Goal: Information Seeking & Learning: Learn about a topic

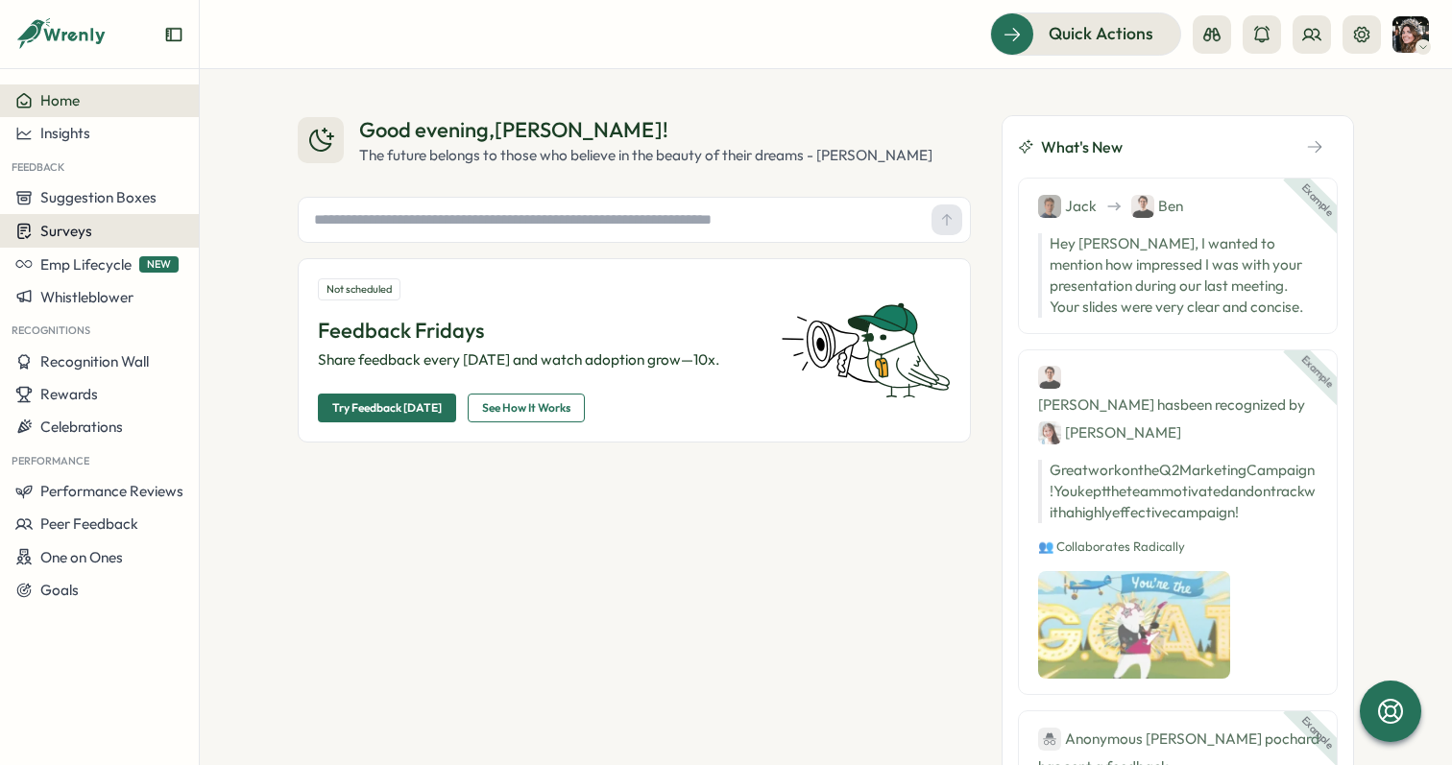
click at [61, 228] on span "Surveys" at bounding box center [66, 231] width 52 height 18
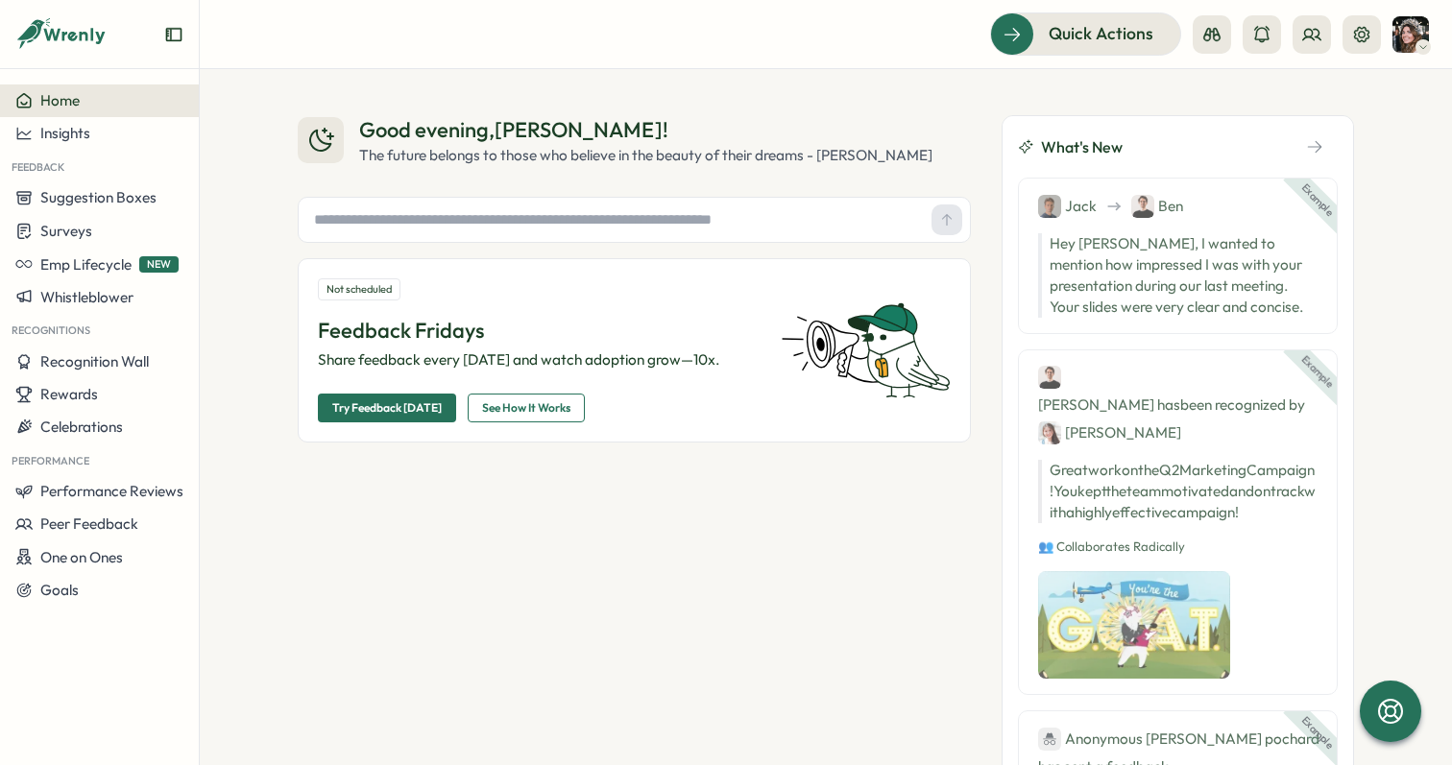
click at [387, 541] on div "Good evening , [PERSON_NAME] ! The future belongs to those who believe in the b…" at bounding box center [634, 477] width 673 height 725
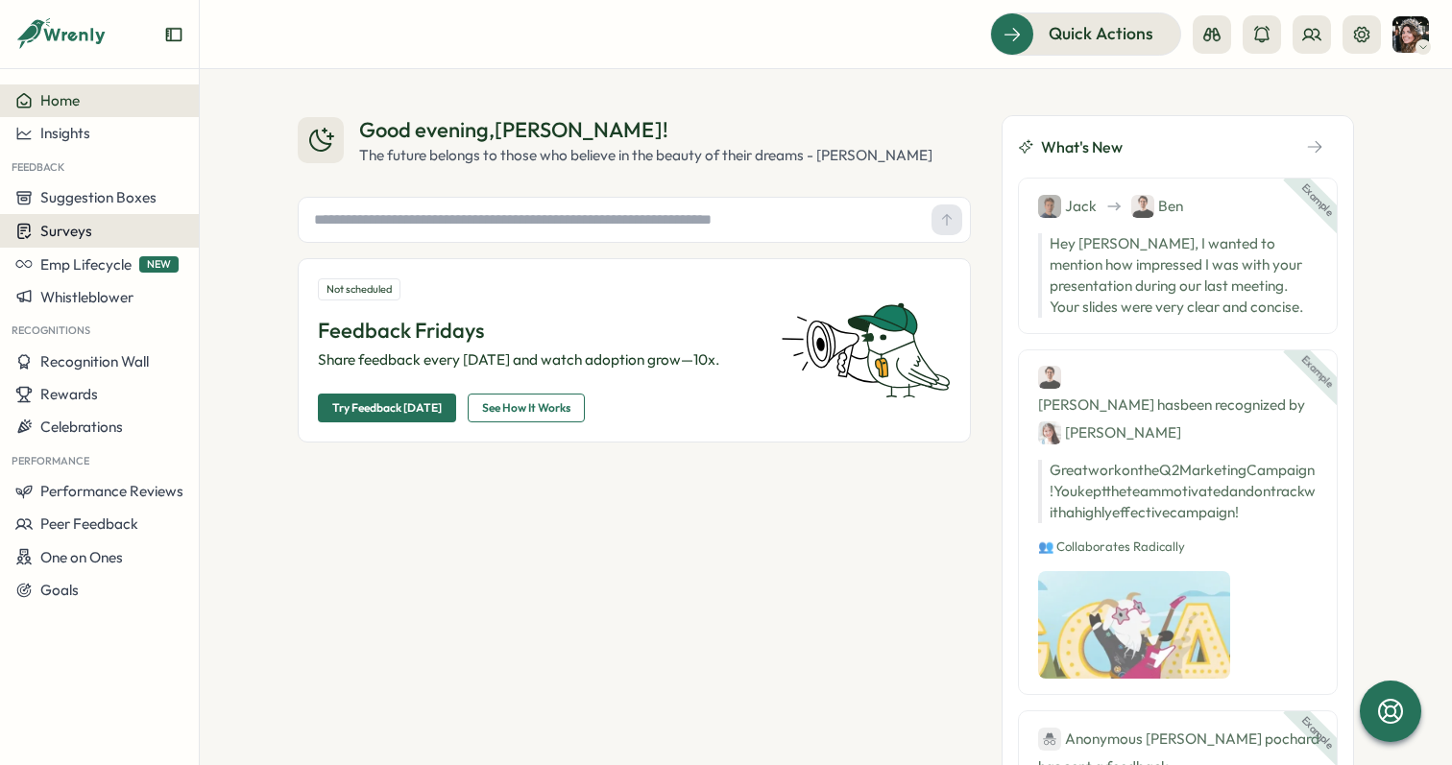
click at [69, 228] on span "Surveys" at bounding box center [66, 231] width 52 height 18
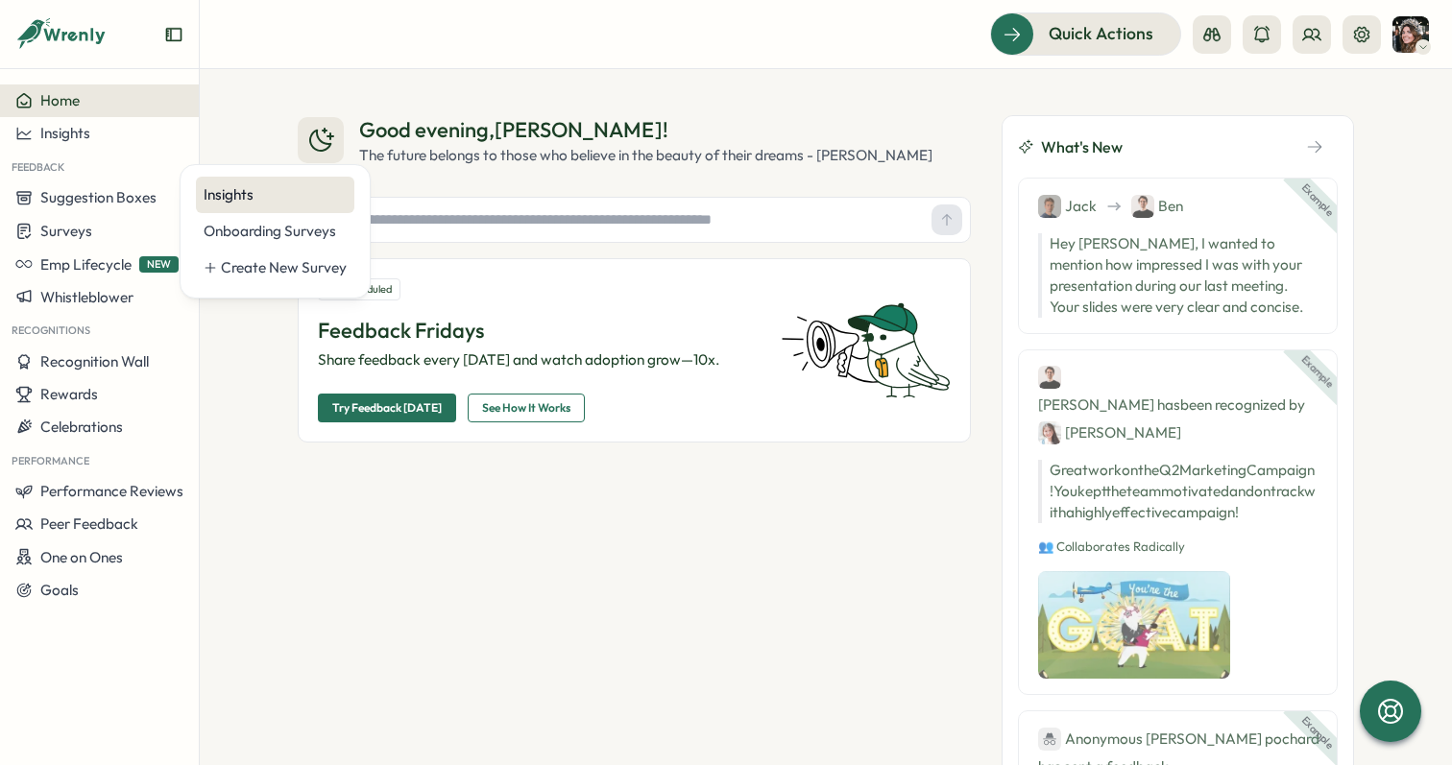
click at [244, 195] on div "Insights" at bounding box center [275, 194] width 143 height 21
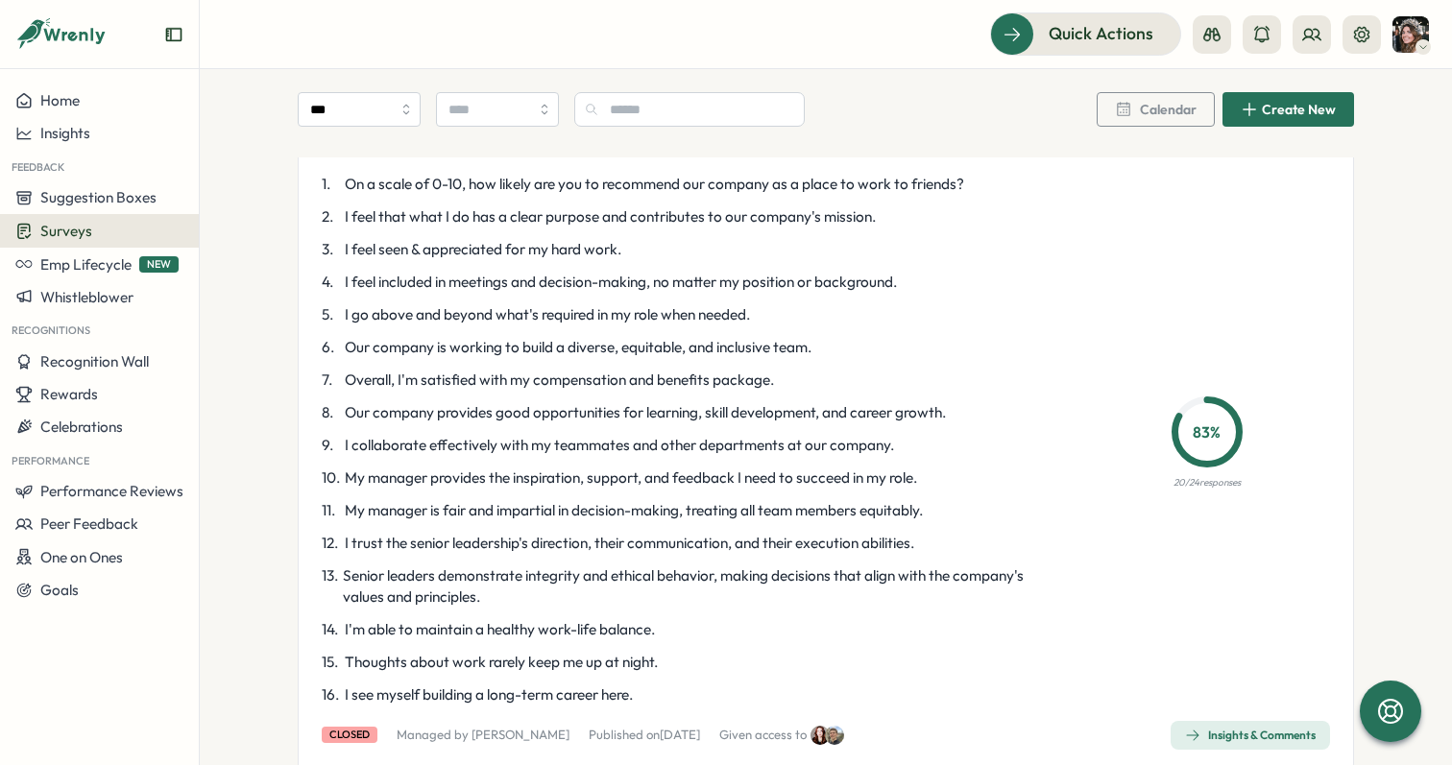
scroll to position [649, 0]
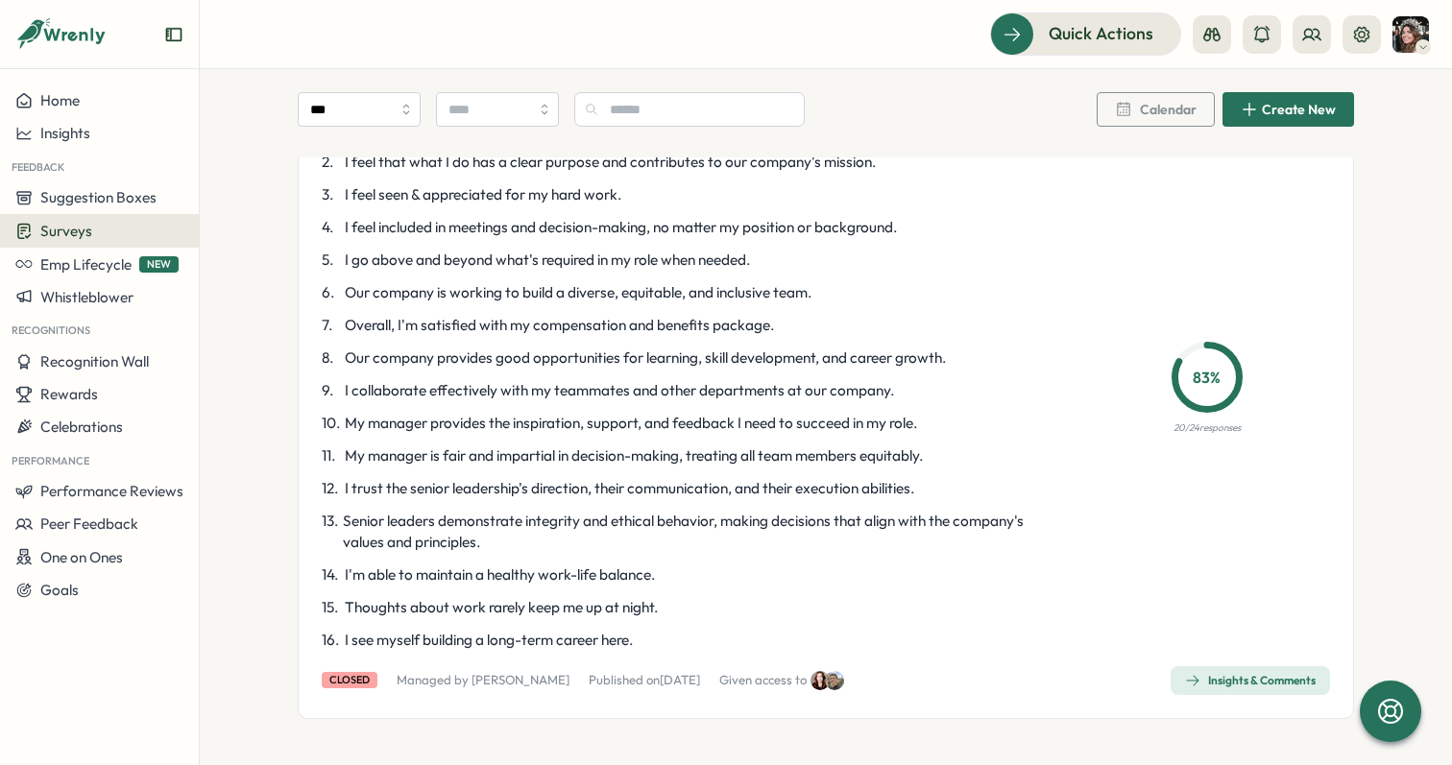
click at [1257, 683] on div "Insights & Comments" at bounding box center [1250, 680] width 131 height 15
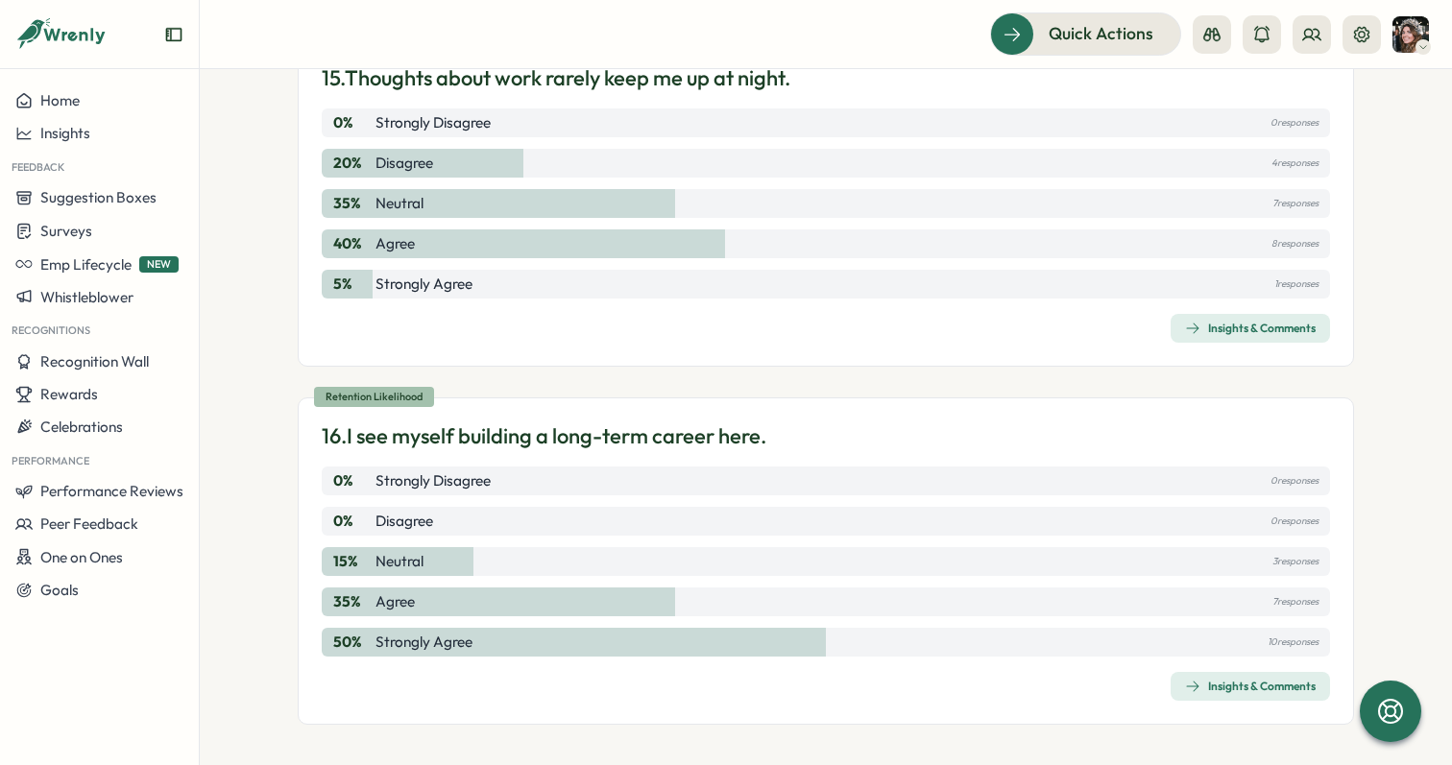
scroll to position [5526, 0]
